Goal: Use online tool/utility: Utilize a website feature to perform a specific function

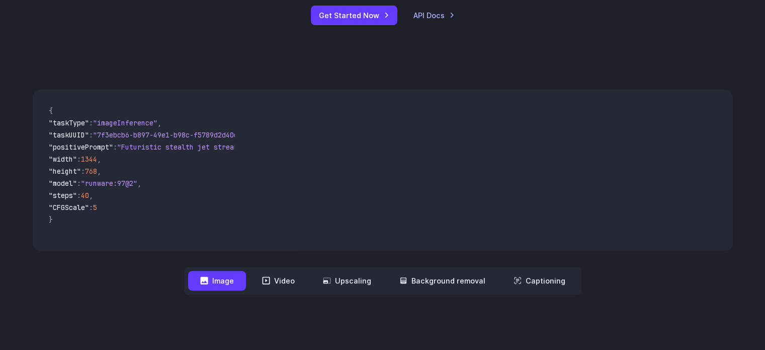
scroll to position [472, 0]
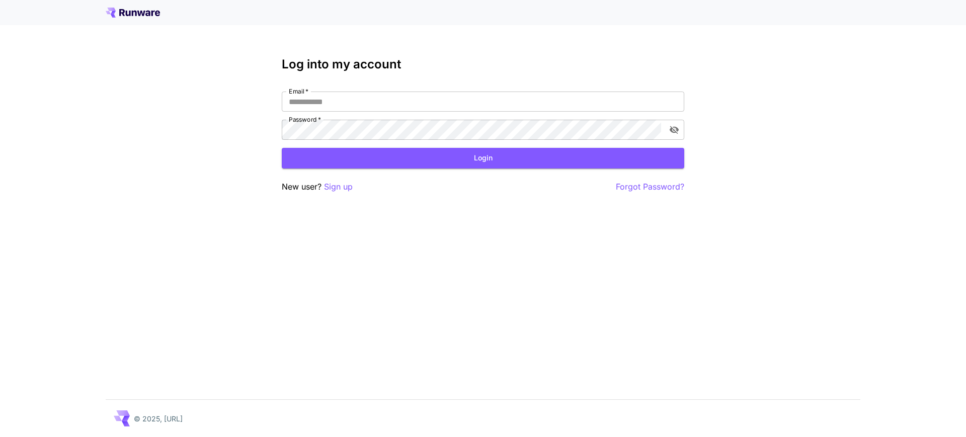
type input "**********"
click at [445, 181] on div "New user? Sign up Forgot Password?" at bounding box center [483, 187] width 403 height 13
click at [454, 154] on button "Login" at bounding box center [483, 158] width 403 height 21
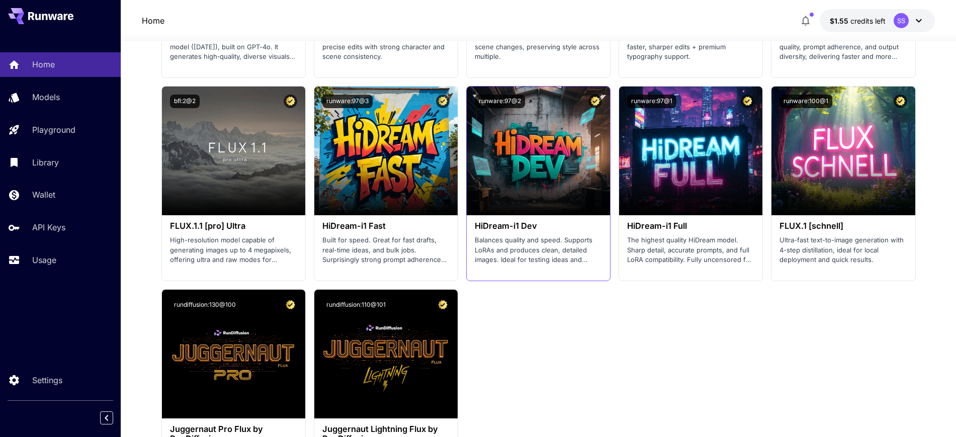
scroll to position [2138, 0]
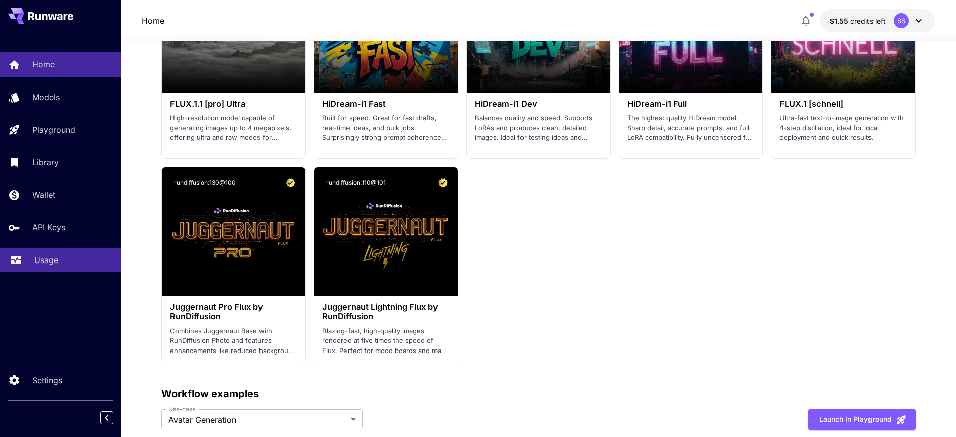
click at [56, 265] on p "Usage" at bounding box center [46, 260] width 24 height 12
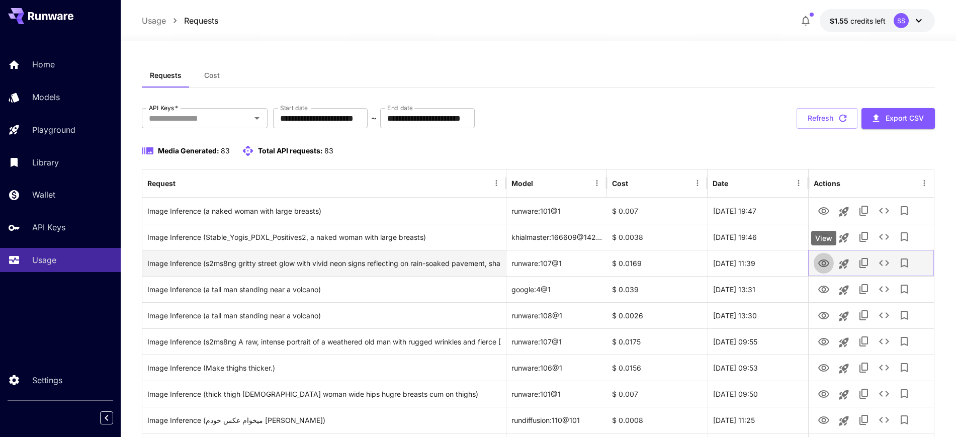
click at [822, 267] on icon "View" at bounding box center [824, 264] width 12 height 12
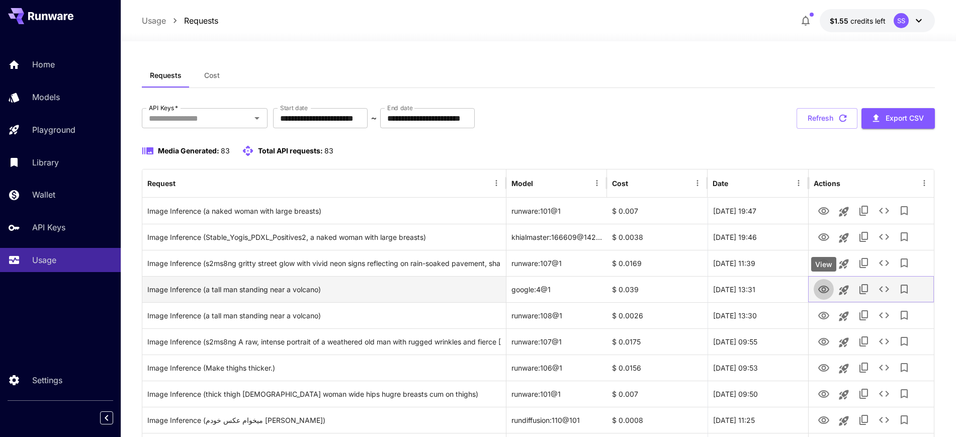
click at [825, 292] on icon "View" at bounding box center [824, 290] width 11 height 8
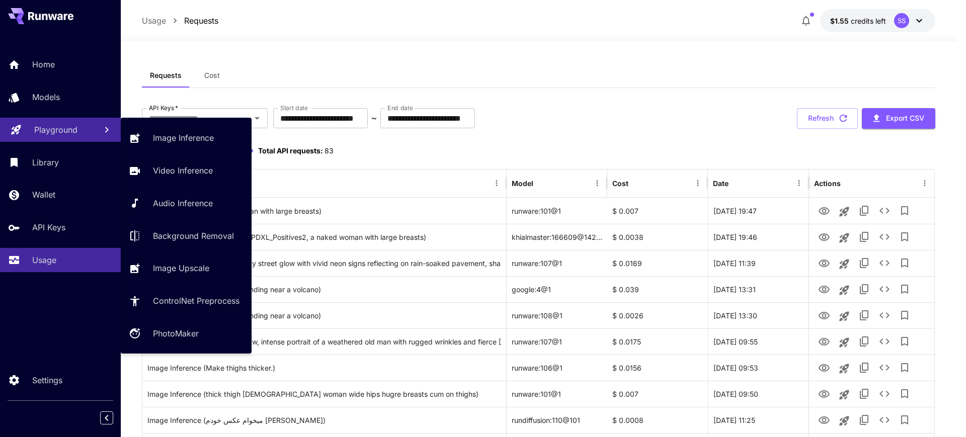
click at [39, 124] on p "Playground" at bounding box center [55, 130] width 43 height 12
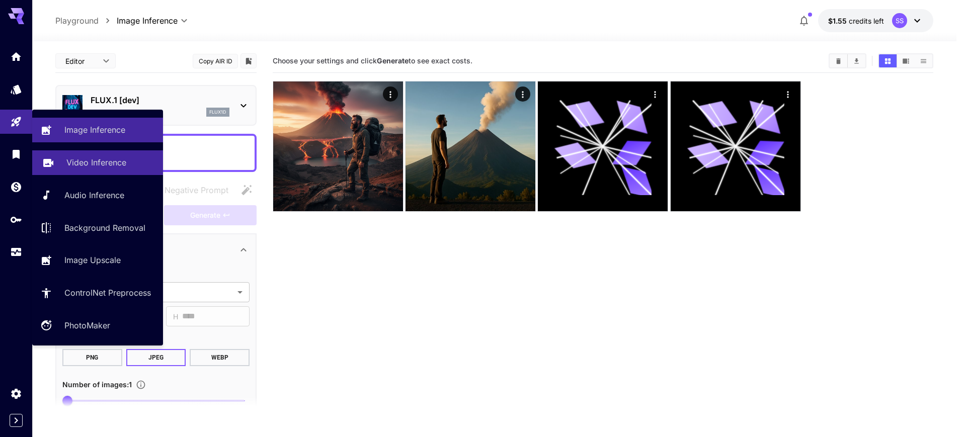
click at [73, 163] on p "Video Inference" at bounding box center [96, 162] width 60 height 12
type input "**********"
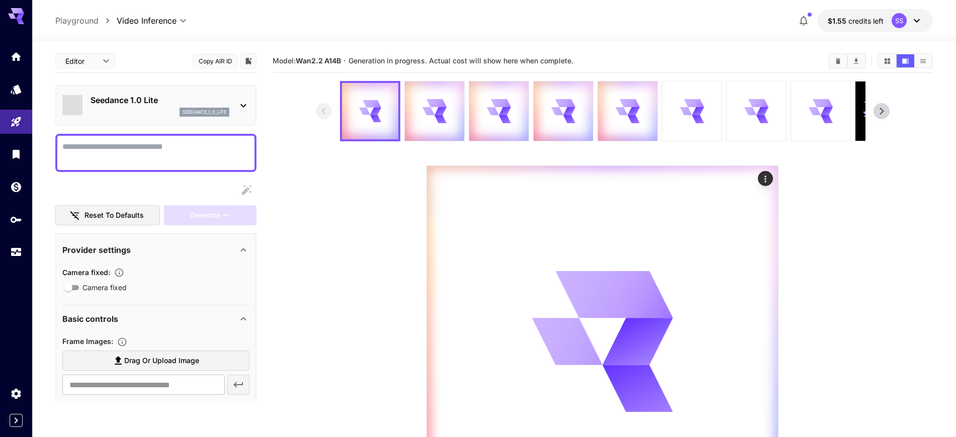
click at [148, 116] on div "Seedance 1.0 Lite seedance_1_0_lite" at bounding box center [155, 105] width 187 height 31
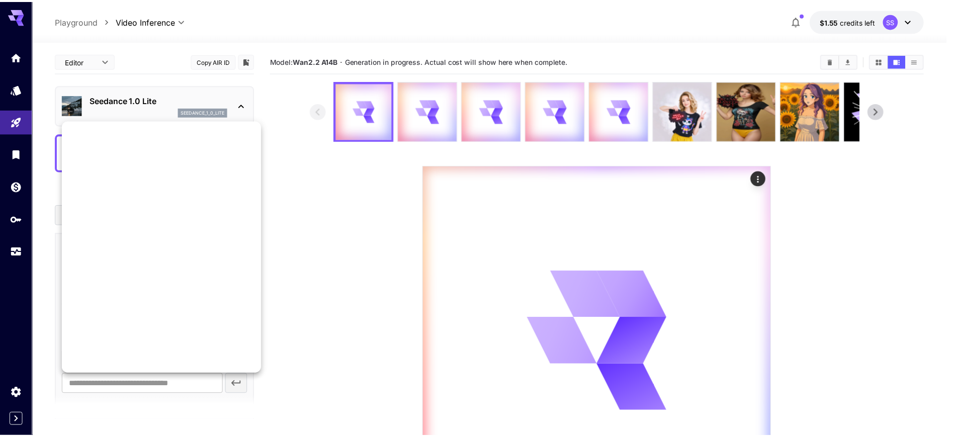
scroll to position [851, 0]
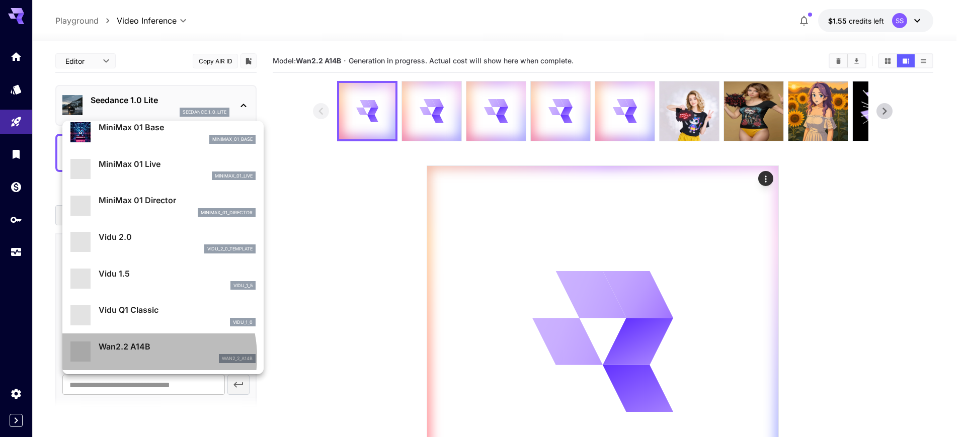
click at [132, 357] on div "wan2_2_a14b" at bounding box center [177, 358] width 157 height 9
type input "**********"
type input "***"
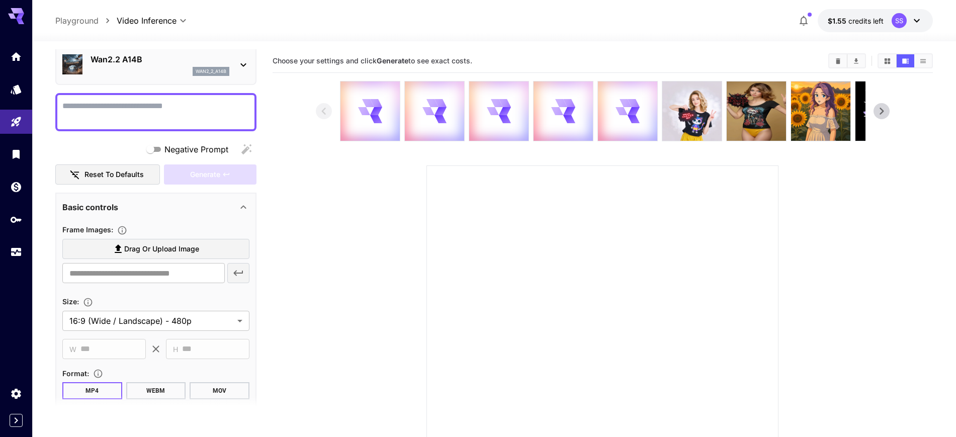
scroll to position [63, 0]
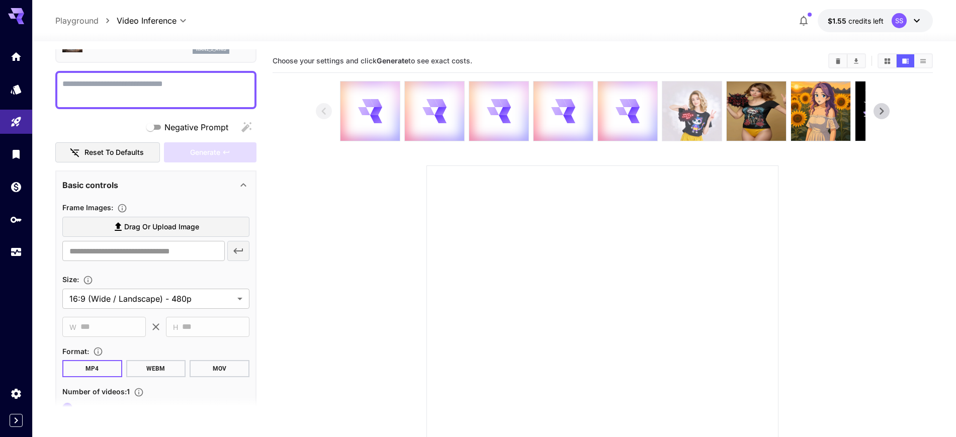
click at [710, 106] on img at bounding box center [692, 111] width 59 height 59
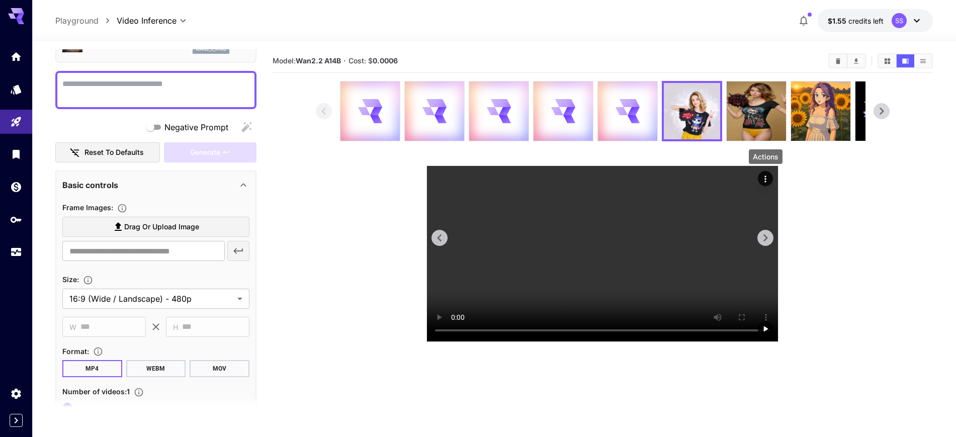
click at [765, 180] on icon "Actions" at bounding box center [766, 179] width 10 height 10
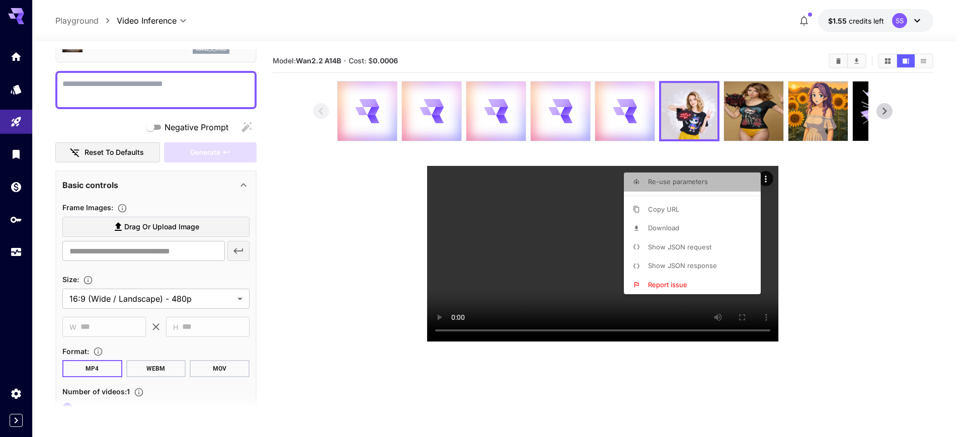
click at [663, 187] on li "Re-use parameters" at bounding box center [695, 182] width 143 height 19
type textarea "**********"
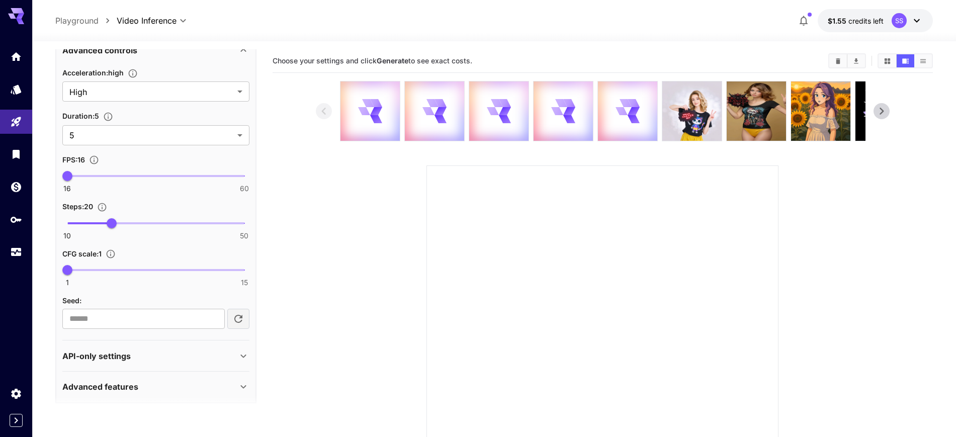
scroll to position [699, 0]
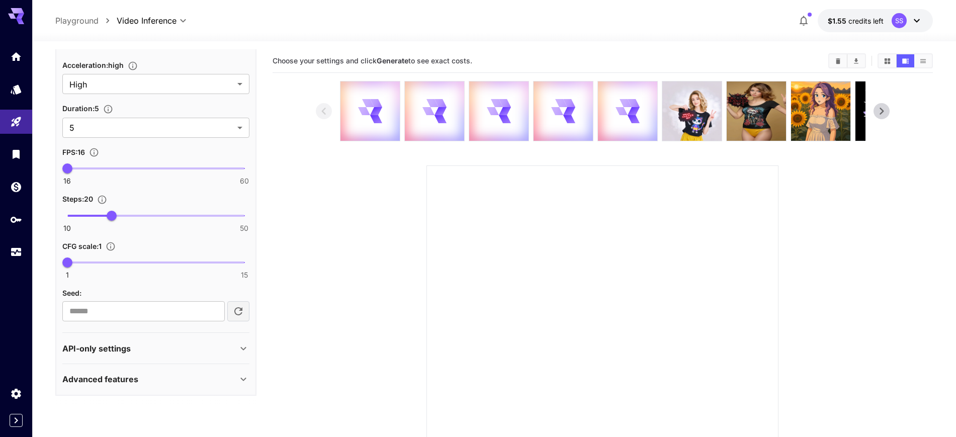
click at [133, 353] on div "API-only settings" at bounding box center [149, 349] width 175 height 12
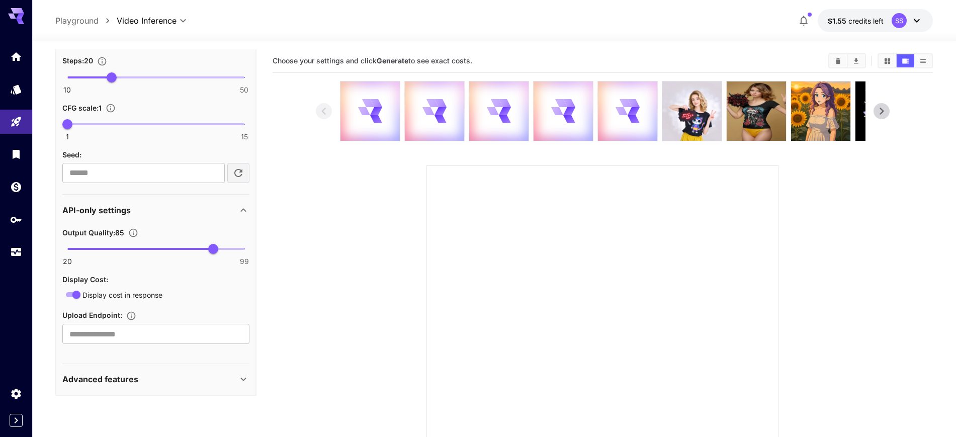
click at [124, 211] on p "API-only settings" at bounding box center [96, 210] width 68 height 12
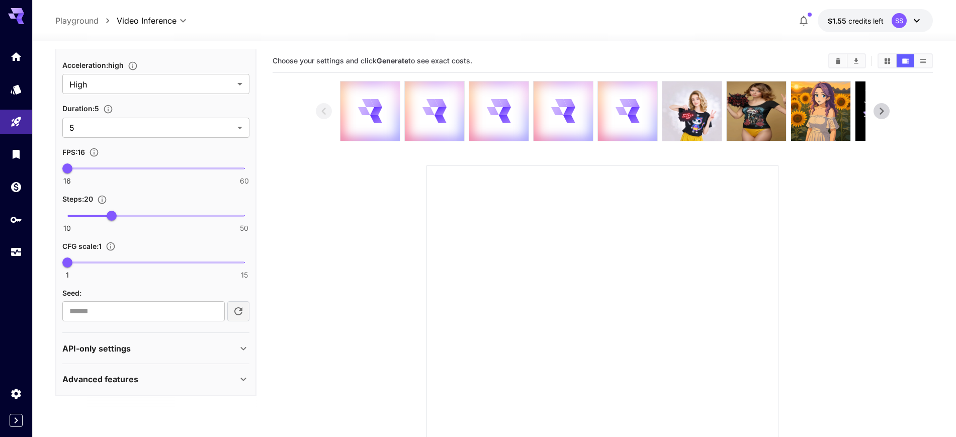
click at [99, 372] on div "Advanced features" at bounding box center [155, 379] width 187 height 24
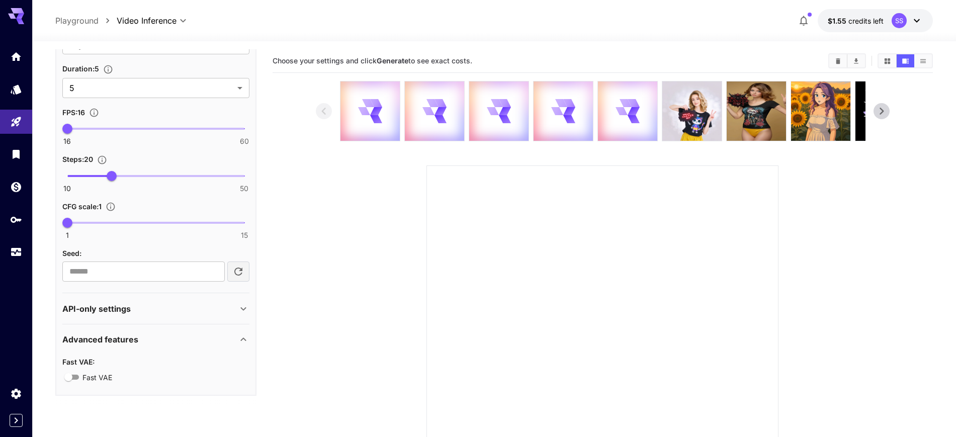
click at [94, 342] on p "Advanced features" at bounding box center [100, 340] width 76 height 12
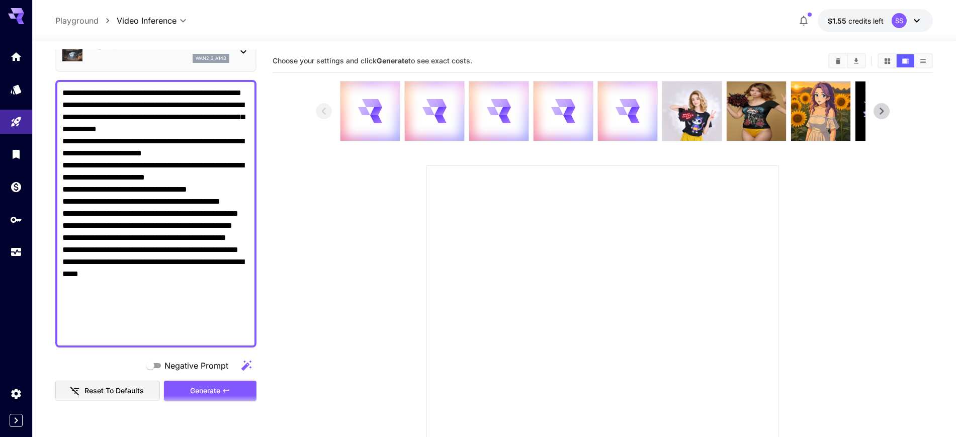
scroll to position [197, 0]
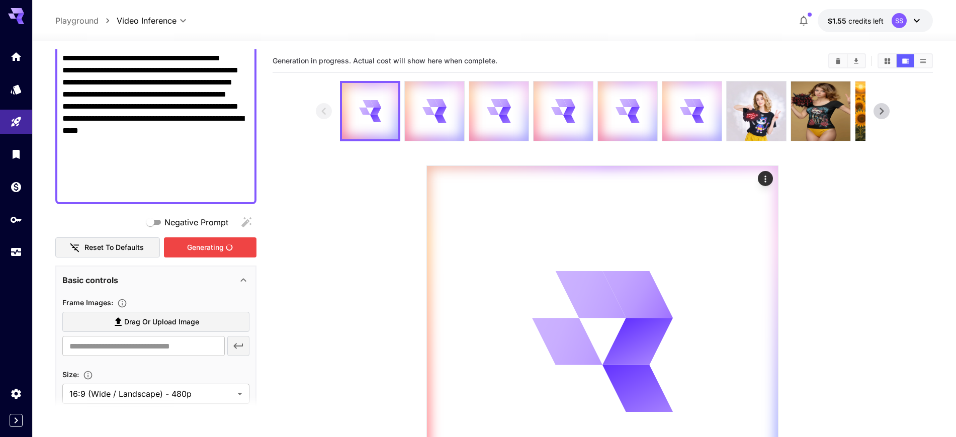
click at [195, 247] on div "Generating" at bounding box center [210, 247] width 93 height 21
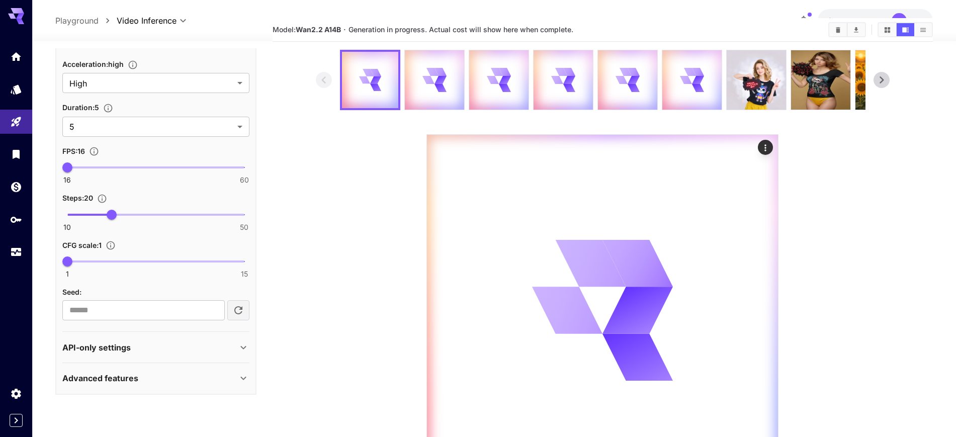
scroll to position [0, 0]
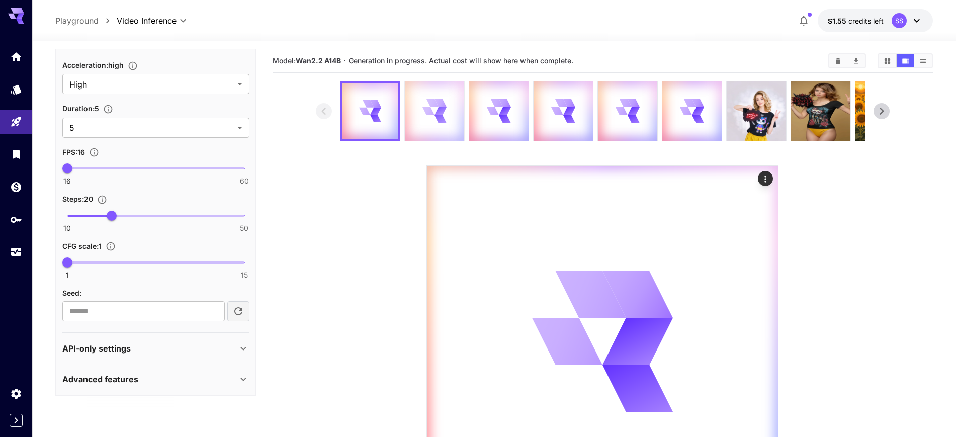
click at [425, 122] on icon at bounding box center [435, 111] width 24 height 24
click at [482, 109] on div at bounding box center [498, 111] width 59 height 59
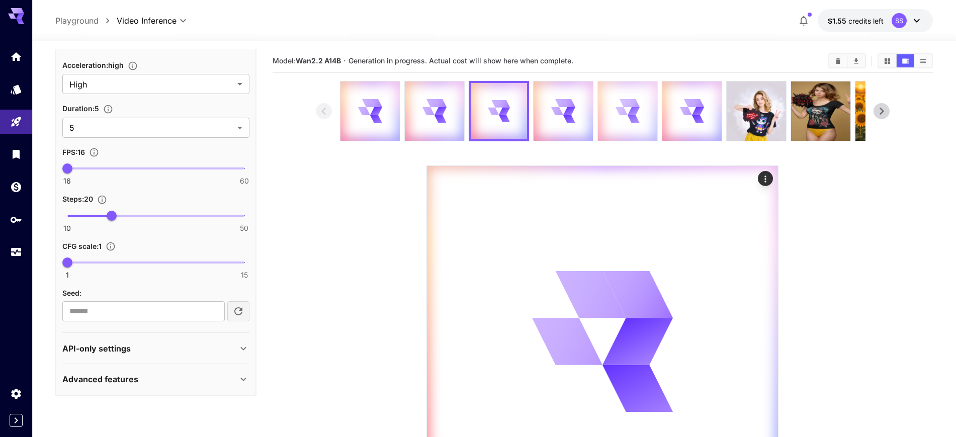
click at [607, 111] on div at bounding box center [627, 111] width 59 height 59
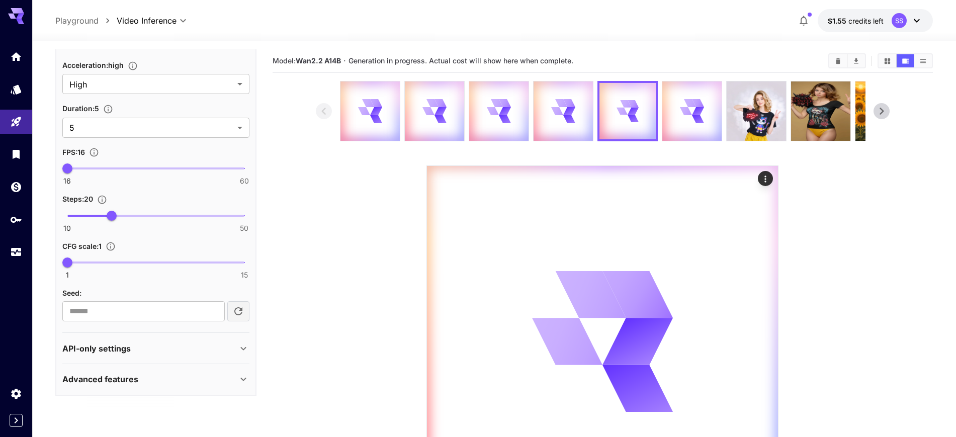
click at [720, 122] on div at bounding box center [603, 111] width 526 height 60
click at [705, 116] on div at bounding box center [692, 111] width 59 height 59
click at [461, 124] on div at bounding box center [435, 111] width 60 height 60
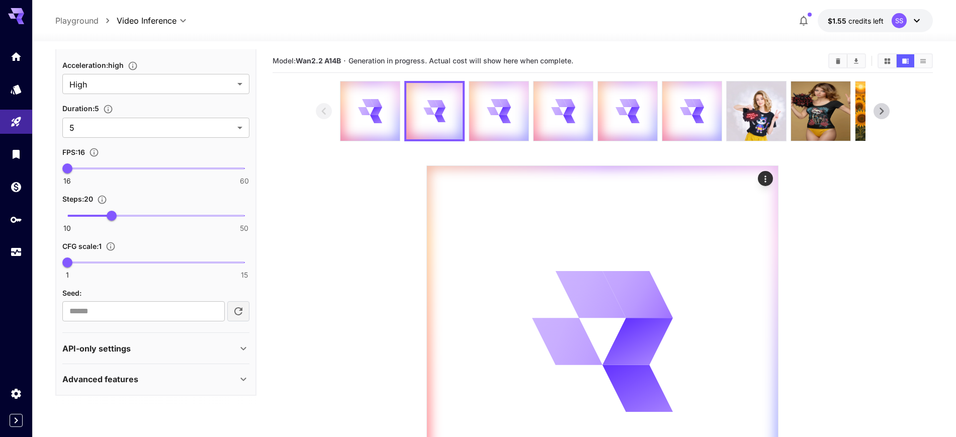
click at [401, 125] on div at bounding box center [603, 111] width 526 height 60
